Goal: Information Seeking & Learning: Learn about a topic

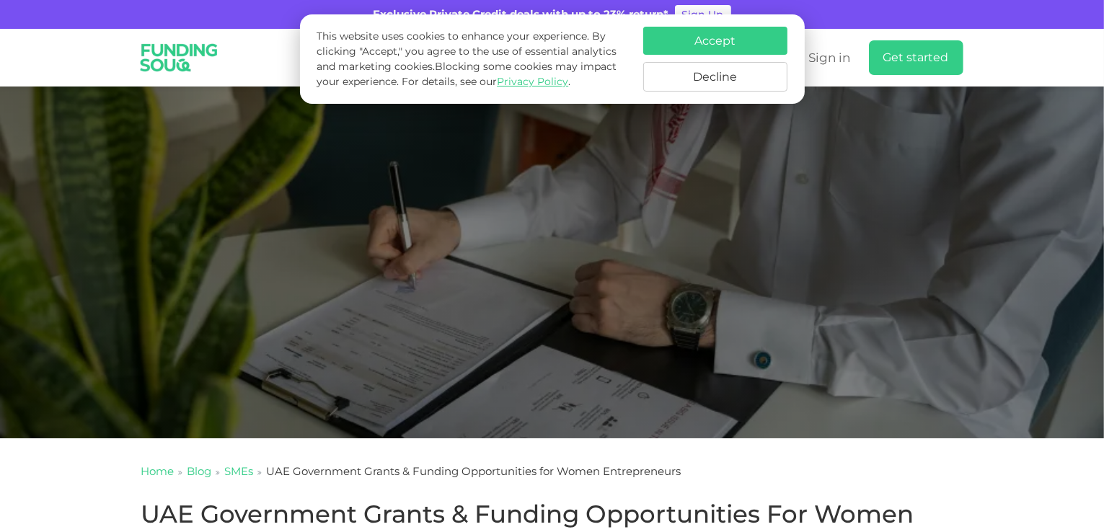
click at [675, 44] on button "Accept" at bounding box center [715, 41] width 144 height 28
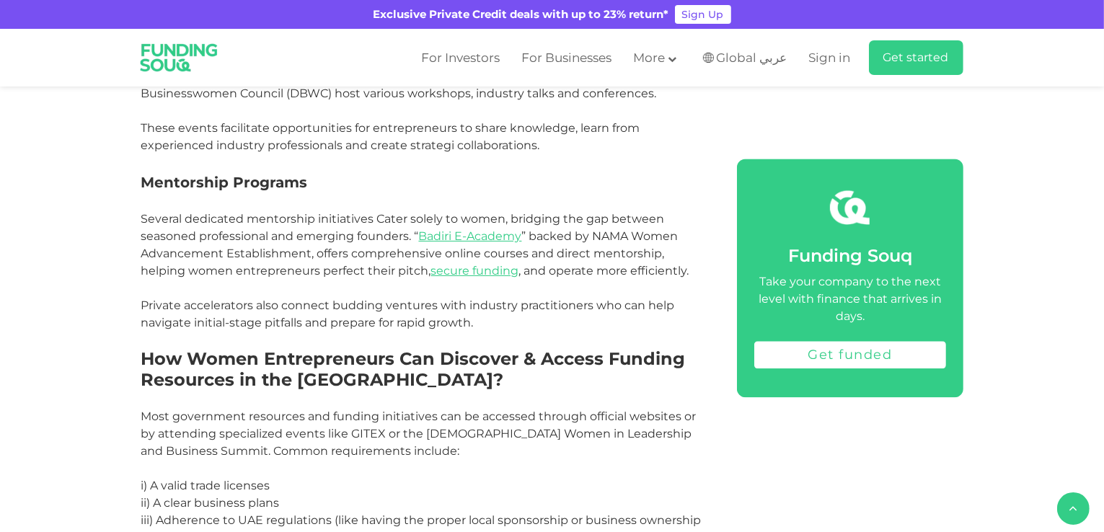
scroll to position [3132, 0]
click at [481, 230] on link "Badiri E-Academy" at bounding box center [470, 237] width 103 height 14
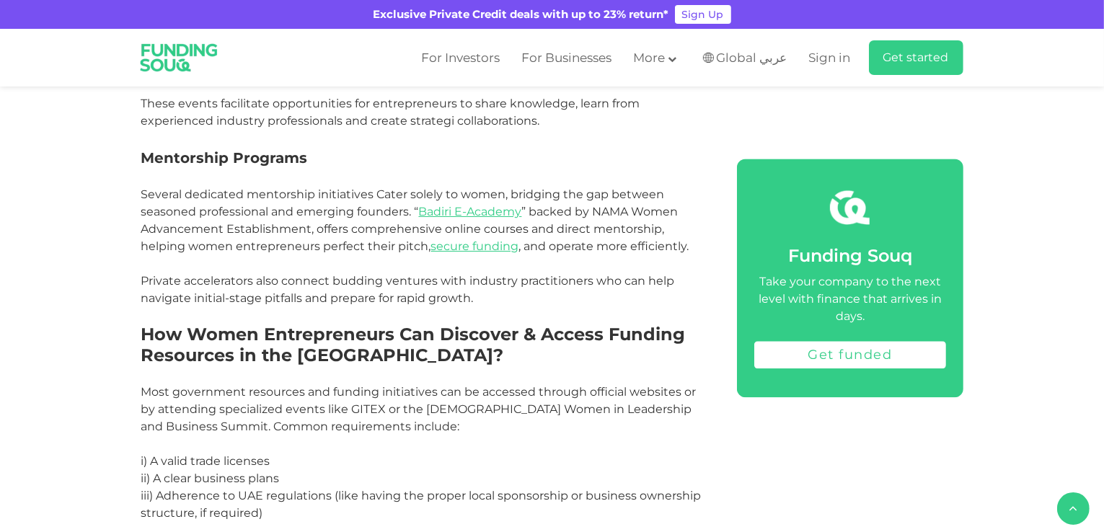
scroll to position [3158, 0]
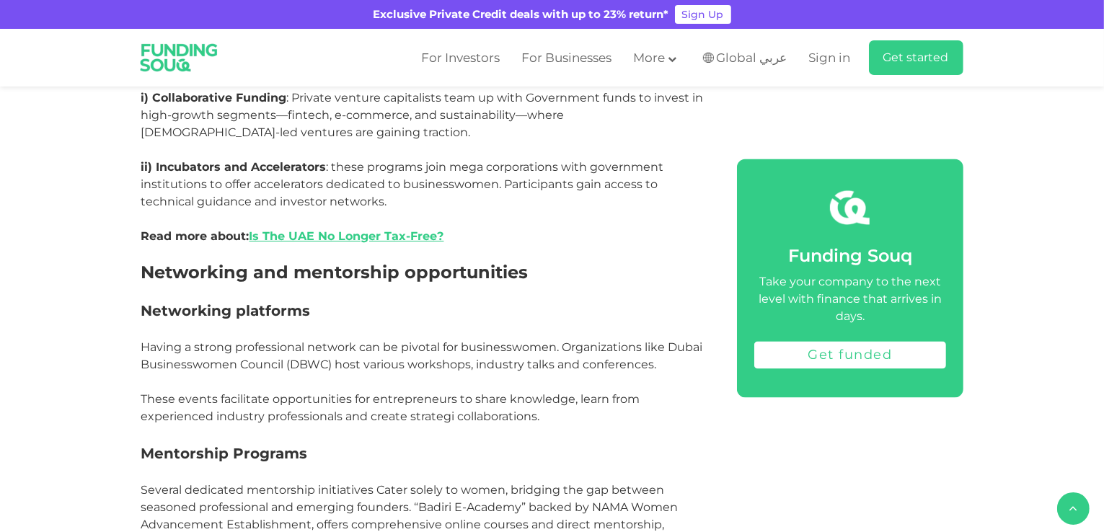
scroll to position [2651, 0]
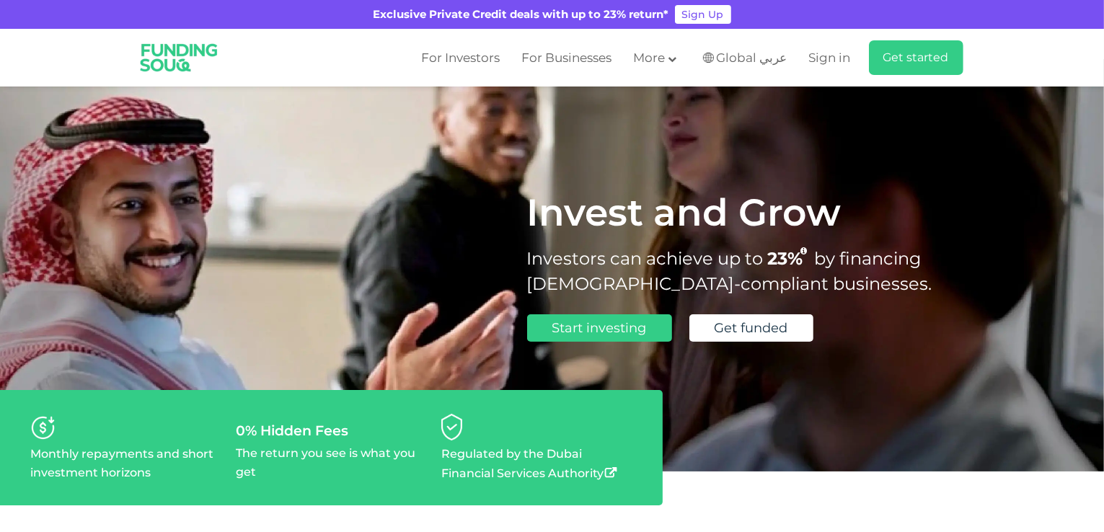
scroll to position [28, 0]
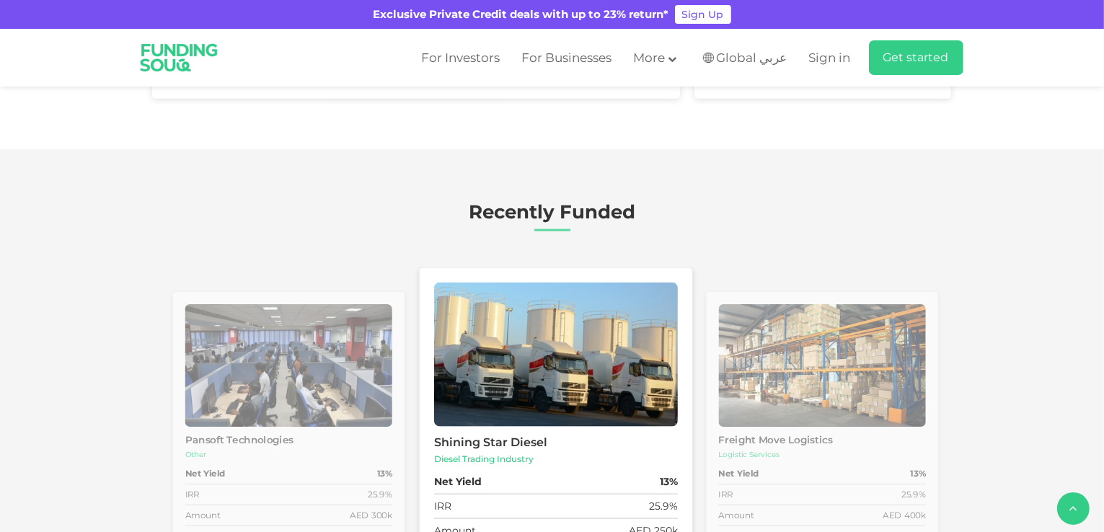
type tc-range-slider "4"
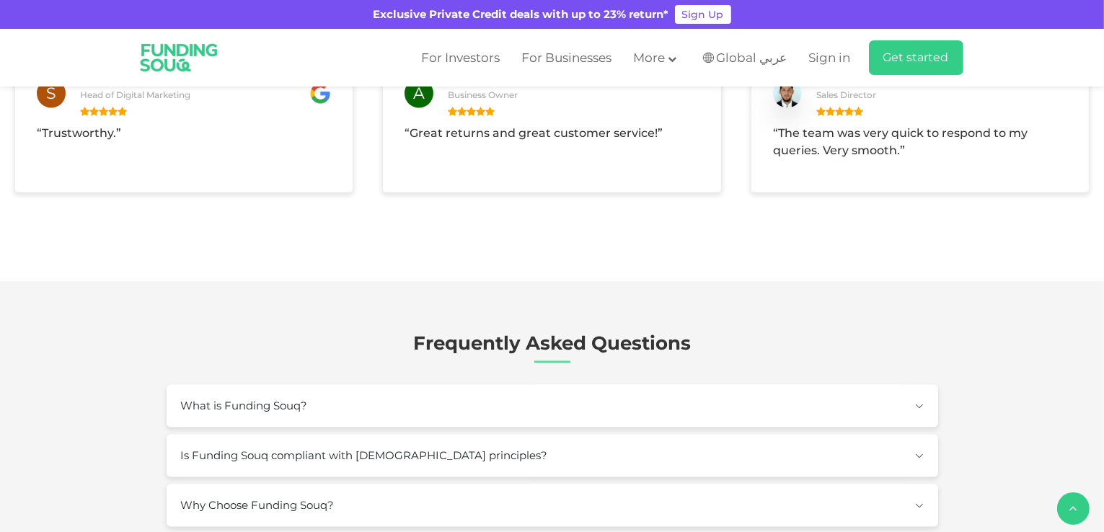
scroll to position [2613, 0]
